Goal: Register for event/course

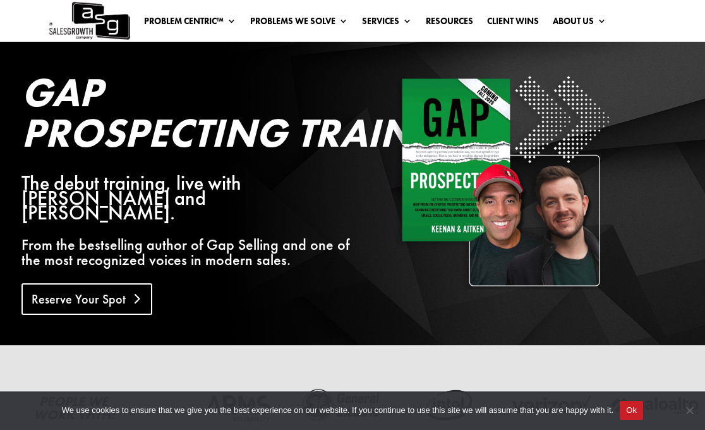
click at [79, 298] on link "Reserve Your Spot" at bounding box center [86, 299] width 131 height 32
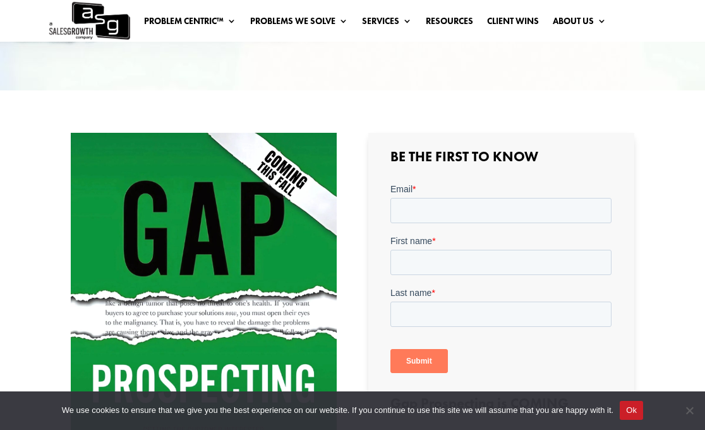
scroll to position [262, 0]
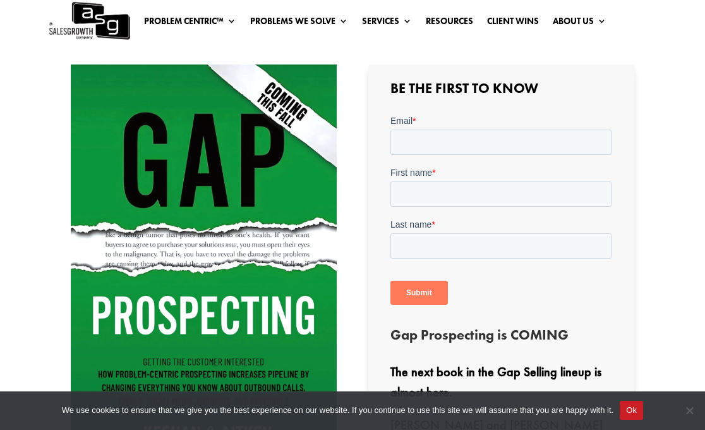
click at [460, 157] on form "Email * First name * Last name * Submit" at bounding box center [500, 214] width 221 height 201
click at [465, 138] on input "Email *" at bounding box center [500, 141] width 221 height 25
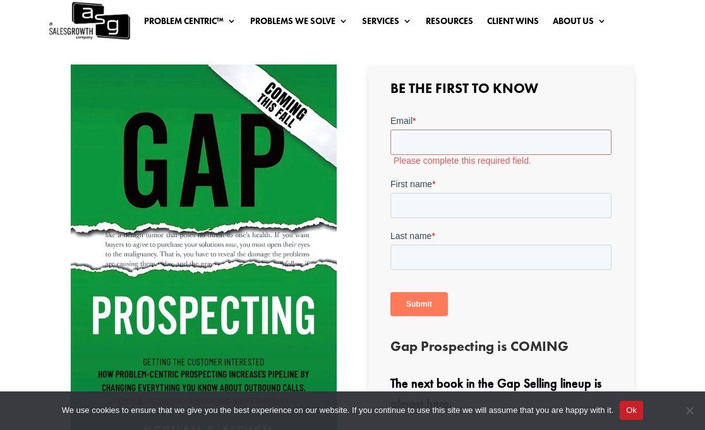
click at [615, 109] on div "Be the First to Know Gap Prospecting is COMING The next book in the Gap Selling…" at bounding box center [501, 346] width 267 height 565
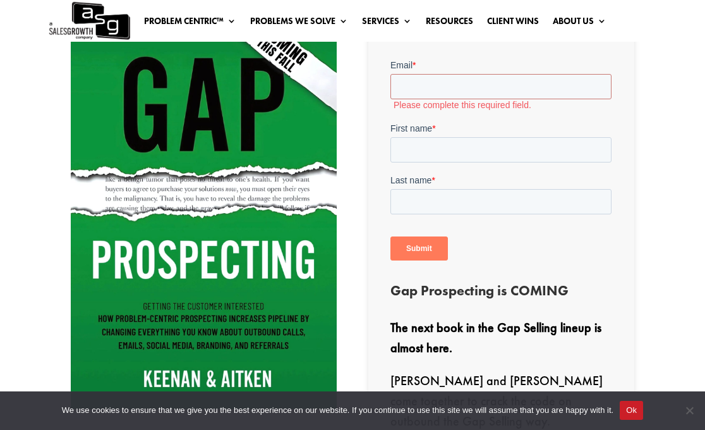
scroll to position [316, 0]
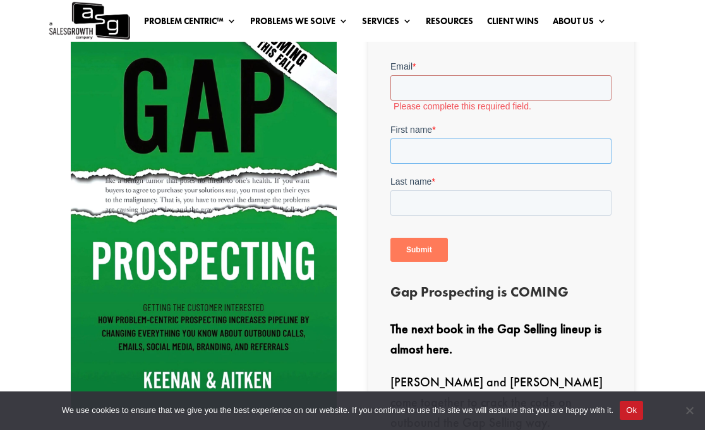
click at [490, 146] on input "First name *" at bounding box center [500, 150] width 221 height 25
click at [418, 193] on div "Last name *" at bounding box center [500, 195] width 221 height 40
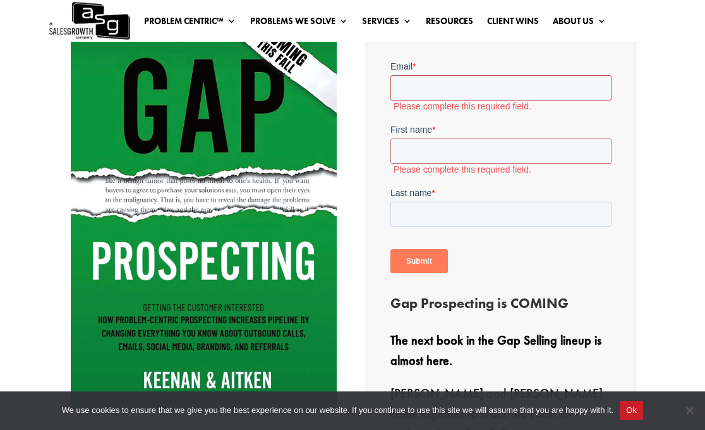
click at [436, 85] on input "Email *" at bounding box center [500, 87] width 221 height 25
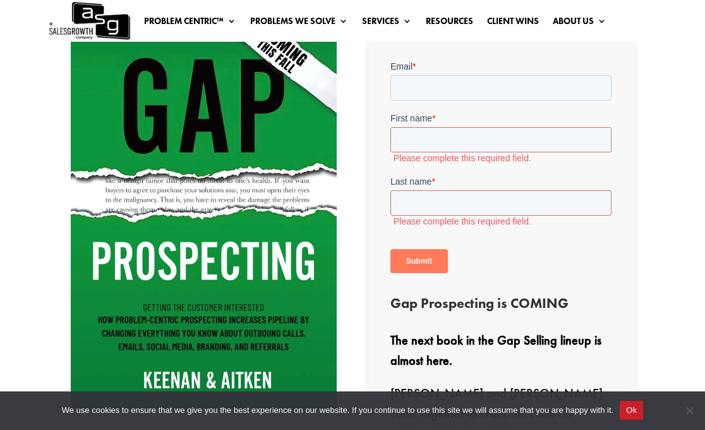
click at [633, 241] on div "Be the First to Know Gap Prospecting is COMING The next book in the Gap Selling…" at bounding box center [501, 298] width 267 height 577
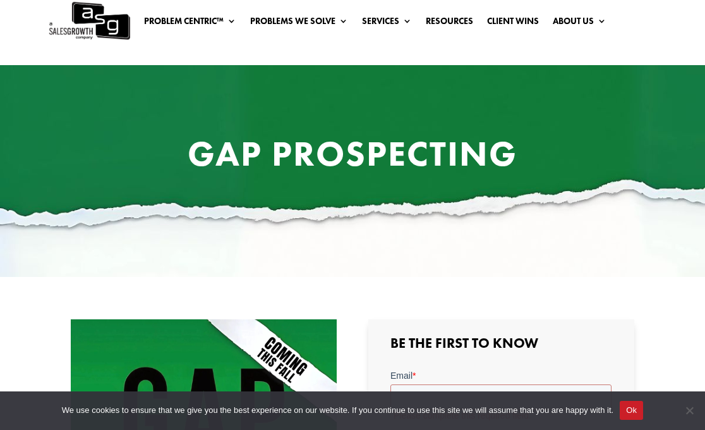
scroll to position [0, 0]
